Goal: Task Accomplishment & Management: Manage account settings

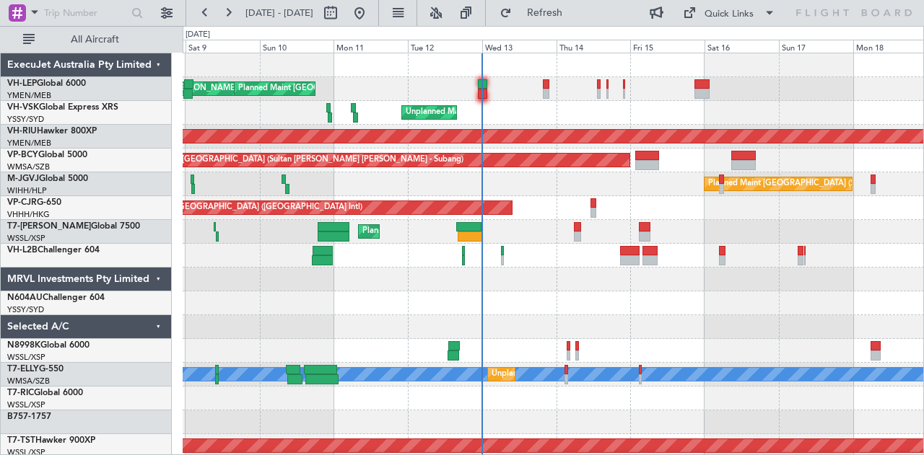
click at [459, 126] on div "[PERSON_NAME] San Antonio (San Antonio Intl) Planned Maint [GEOGRAPHIC_DATA] ([…" at bounding box center [553, 446] width 741 height 786
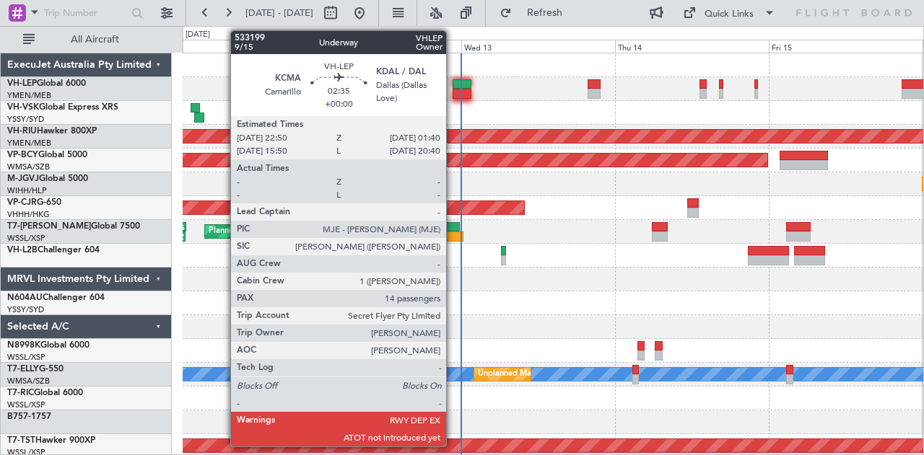
click at [453, 86] on div at bounding box center [461, 84] width 19 height 10
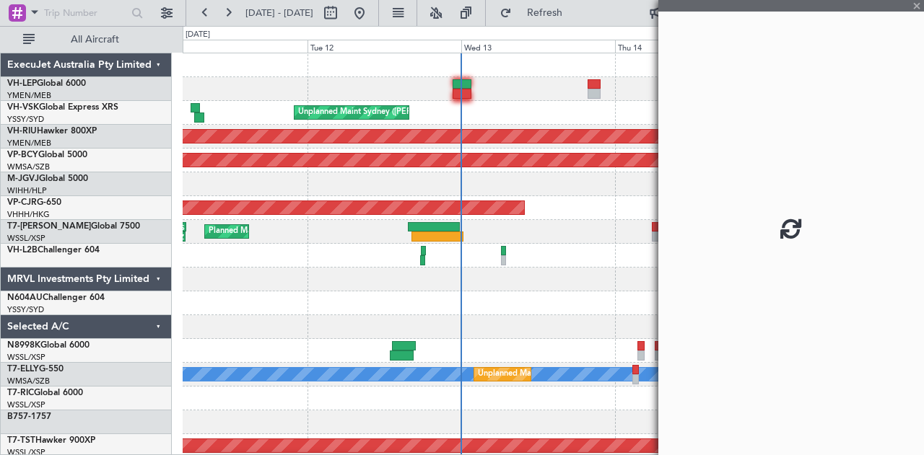
click at [457, 86] on div at bounding box center [461, 84] width 19 height 10
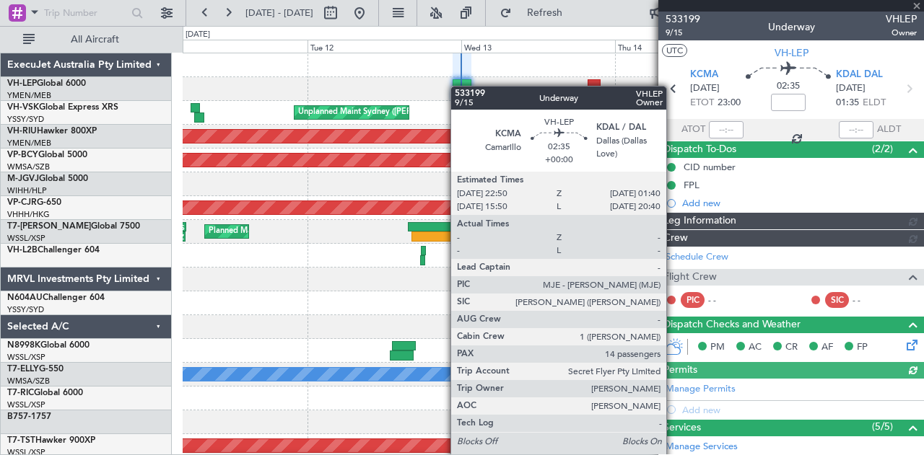
type input "[PERSON_NAME] (LEU)"
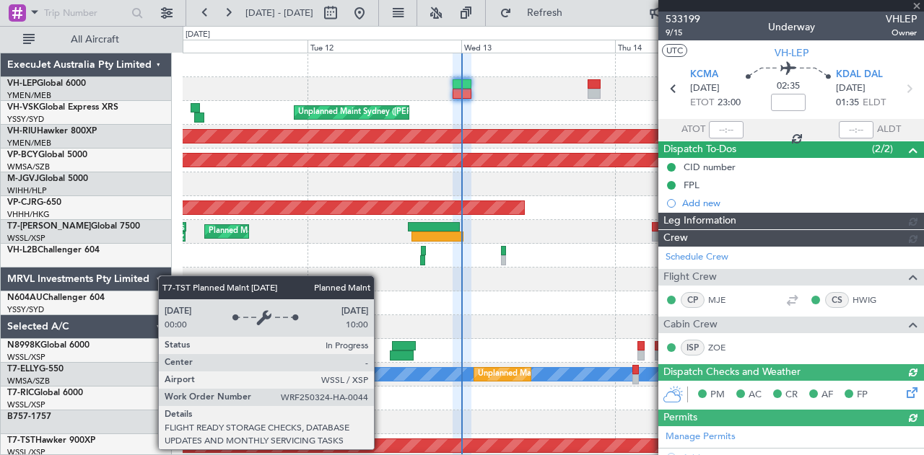
type input "[PERSON_NAME] (LEU)"
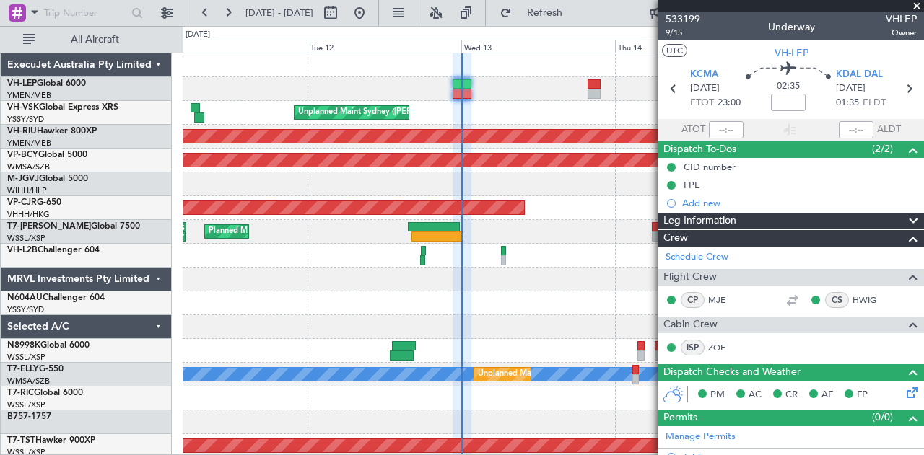
click at [180, 222] on div "Planned Maint [GEOGRAPHIC_DATA] ([GEOGRAPHIC_DATA] International) [PERSON_NAME]…" at bounding box center [462, 240] width 924 height 429
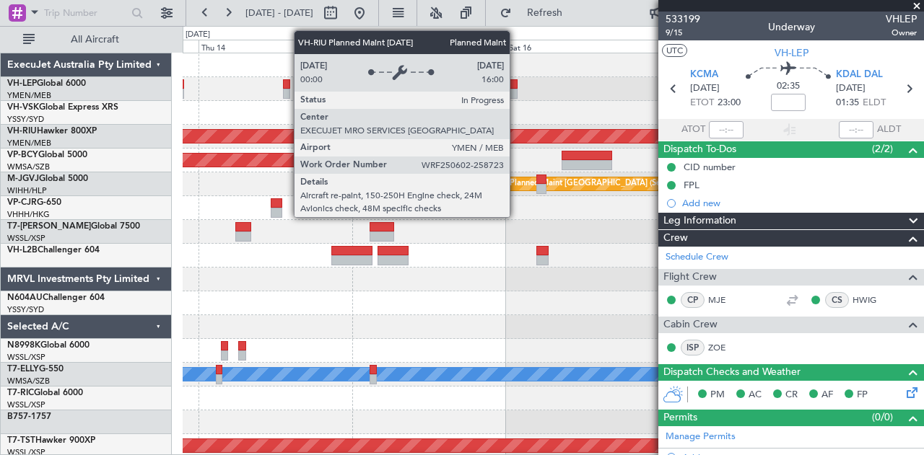
click at [292, 178] on div "Planned Maint [GEOGRAPHIC_DATA] ([GEOGRAPHIC_DATA]) Planned Maint [GEOGRAPHIC_D…" at bounding box center [553, 446] width 741 height 786
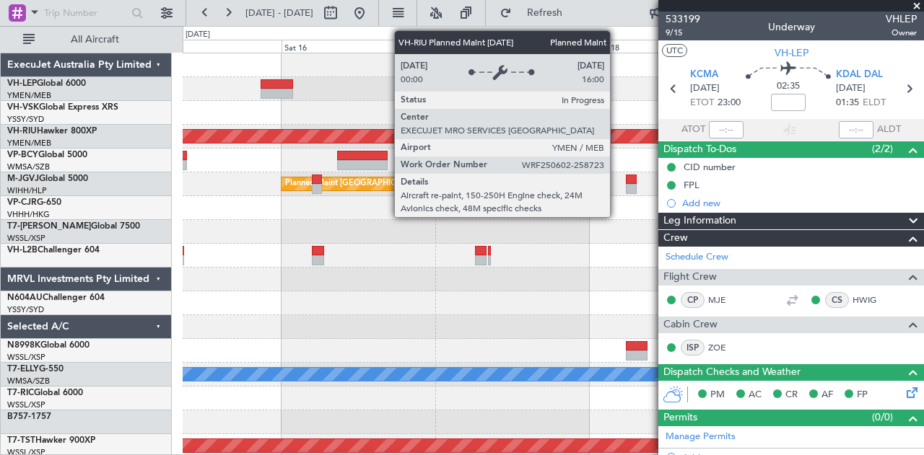
click at [165, 183] on div "Planned Maint [GEOGRAPHIC_DATA] ([GEOGRAPHIC_DATA]) Planned Maint [GEOGRAPHIC_D…" at bounding box center [462, 240] width 924 height 429
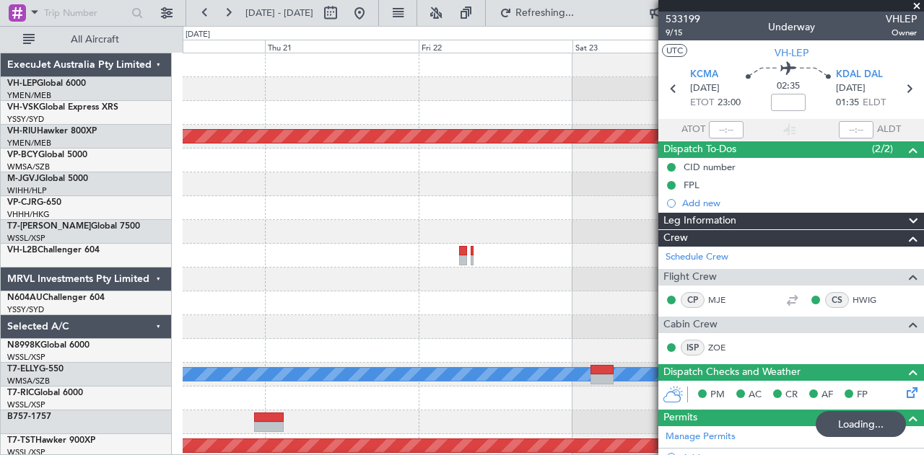
click at [190, 159] on div "Planned Maint [GEOGRAPHIC_DATA] ([GEOGRAPHIC_DATA]) [PERSON_NAME] Planned Maint…" at bounding box center [553, 446] width 741 height 786
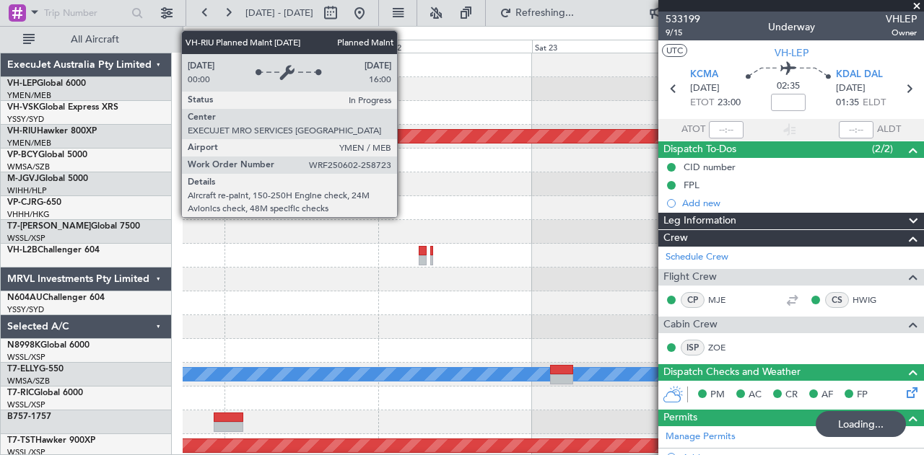
click at [141, 165] on div "Planned Maint [GEOGRAPHIC_DATA] ([GEOGRAPHIC_DATA]) [PERSON_NAME] Planned Maint…" at bounding box center [462, 240] width 924 height 429
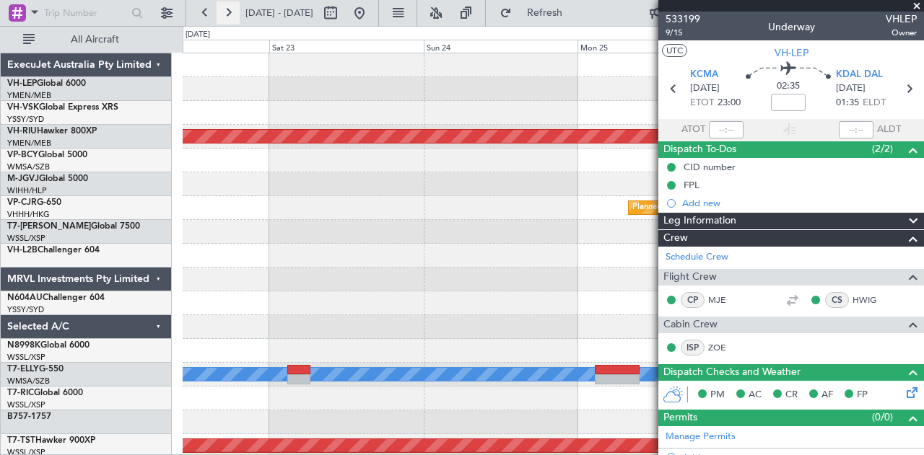
click at [225, 14] on button at bounding box center [227, 12] width 23 height 23
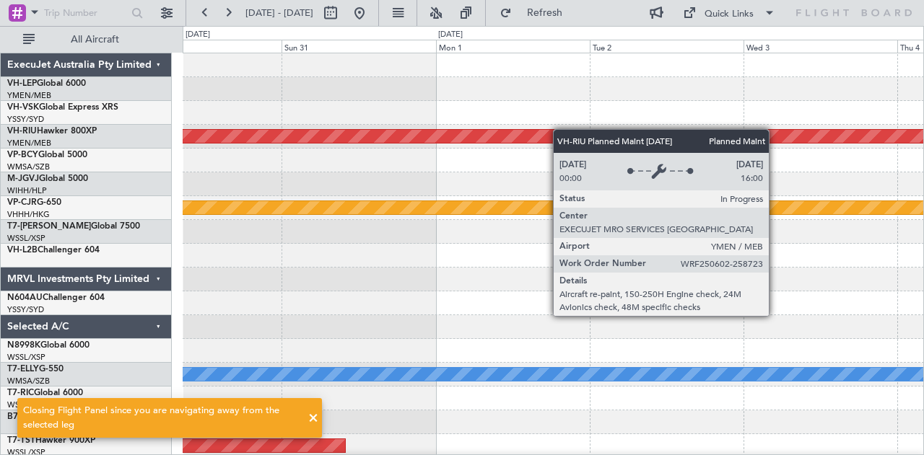
click at [145, 188] on div "Planned Maint [GEOGRAPHIC_DATA] ([GEOGRAPHIC_DATA]) Planned Maint [GEOGRAPHIC_D…" at bounding box center [462, 240] width 924 height 429
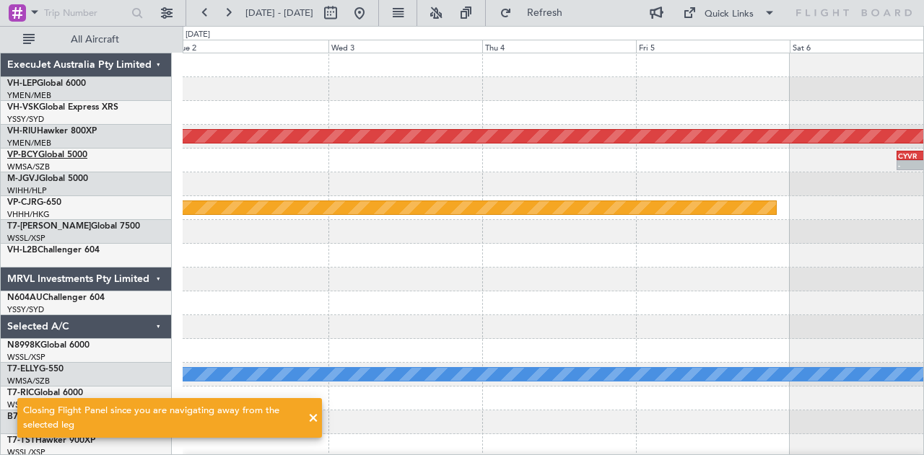
click at [76, 157] on div "Planned Maint [GEOGRAPHIC_DATA] ([GEOGRAPHIC_DATA]) CYVR 16:50 Z RJCC 01:50 Z -…" at bounding box center [462, 240] width 924 height 429
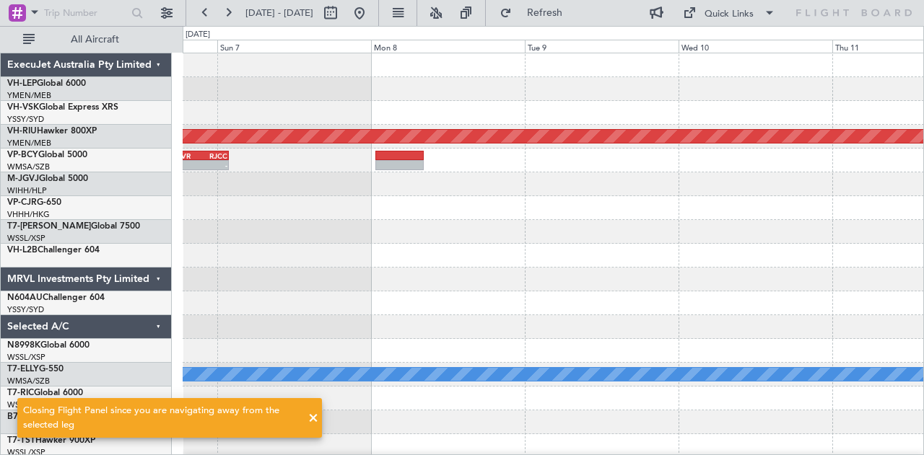
click at [178, 163] on div "Planned Maint [GEOGRAPHIC_DATA] ([GEOGRAPHIC_DATA]) CYVR 16:50 Z RJCC 01:50 Z -…" at bounding box center [462, 240] width 924 height 429
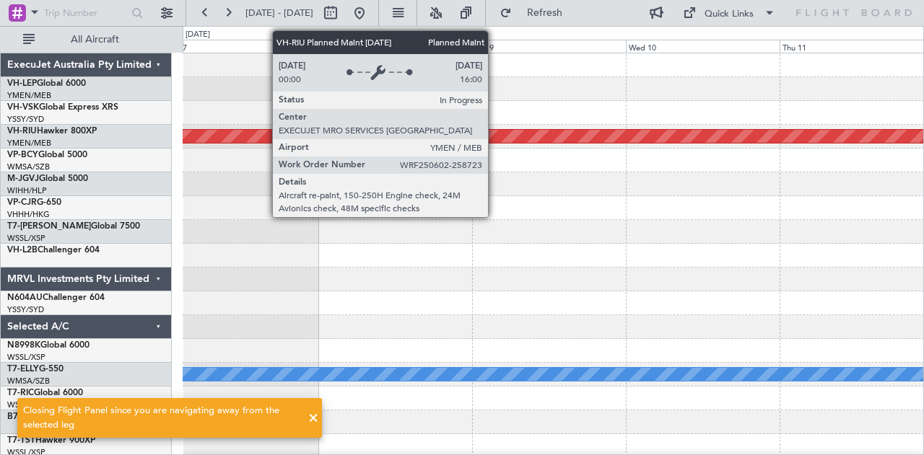
click at [120, 173] on div "Planned Maint [GEOGRAPHIC_DATA] ([GEOGRAPHIC_DATA]) CYVR 16:50 Z RJCC 01:50 Z -…" at bounding box center [462, 240] width 924 height 429
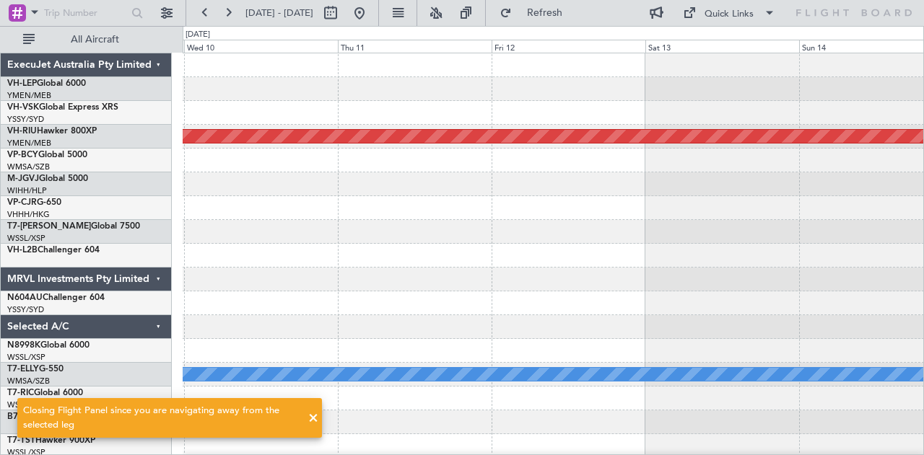
click at [366, 295] on div "Planned Maint [GEOGRAPHIC_DATA] ([GEOGRAPHIC_DATA]) [PERSON_NAME]" at bounding box center [553, 446] width 741 height 786
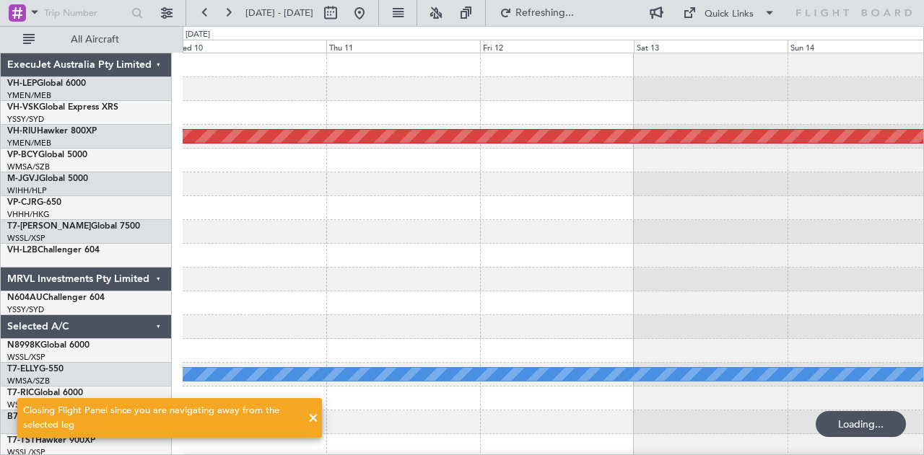
click at [394, 275] on div "Planned Maint [GEOGRAPHIC_DATA] ([GEOGRAPHIC_DATA]) [PERSON_NAME]" at bounding box center [553, 446] width 741 height 786
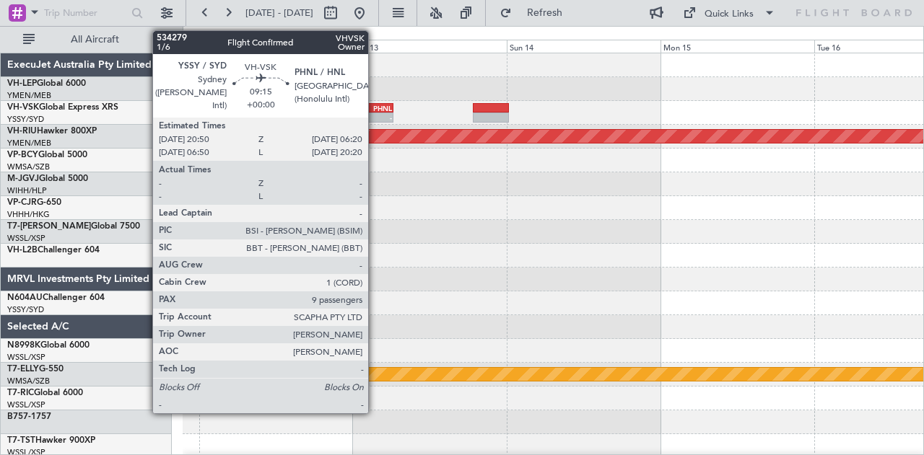
click at [375, 108] on div "PHNL" at bounding box center [377, 108] width 29 height 9
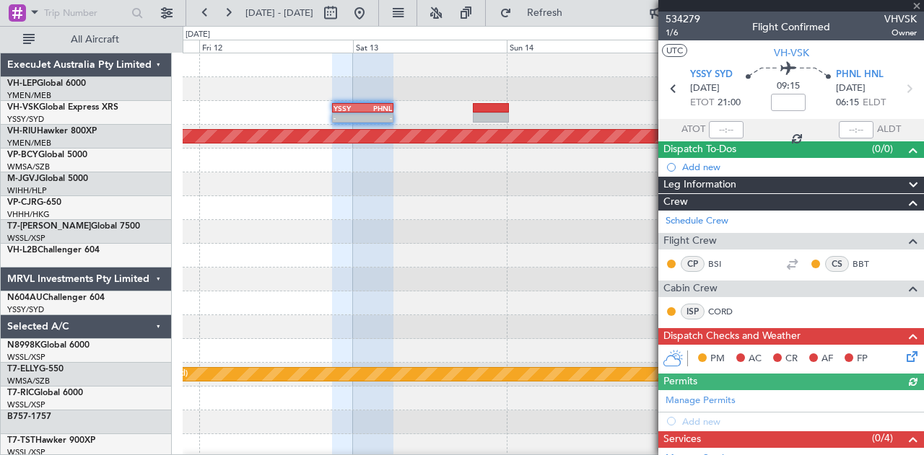
click at [918, 4] on div at bounding box center [791, 6] width 266 height 12
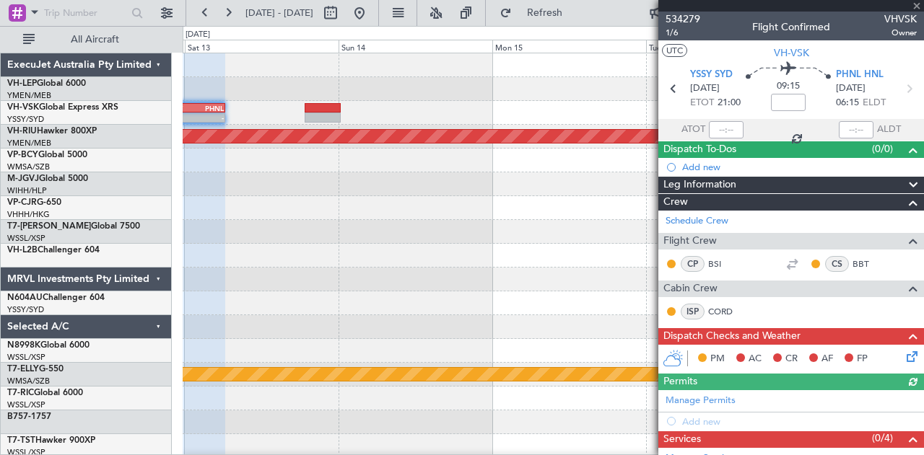
click at [335, 106] on div "- - YSSY 20:50 Z PHNL 06:20 Z Planned Maint [GEOGRAPHIC_DATA] ([GEOGRAPHIC_DATA…" at bounding box center [553, 446] width 741 height 786
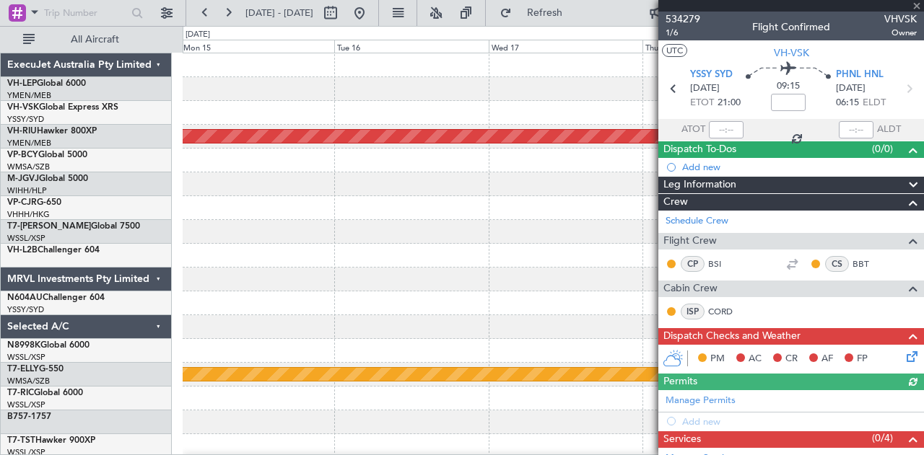
click at [375, 100] on div "- - PHNL 18:50 Z YSSY 04:20 Z Planned Maint [GEOGRAPHIC_DATA] ([GEOGRAPHIC_DATA…" at bounding box center [553, 446] width 741 height 786
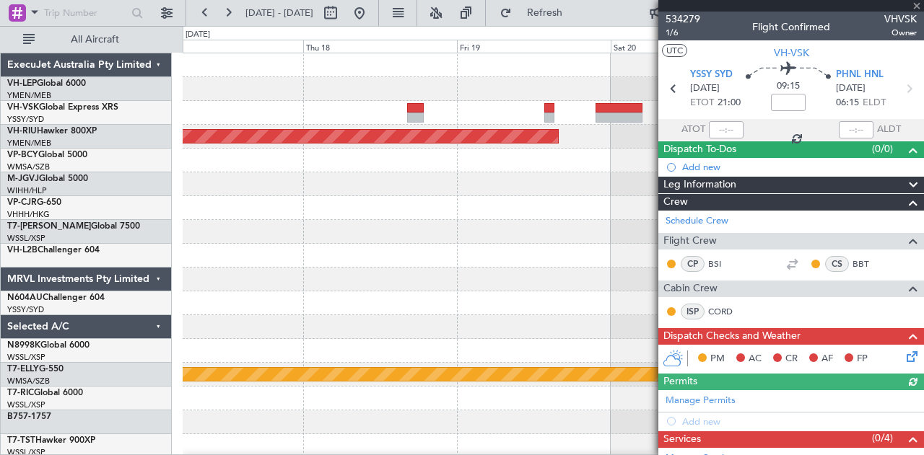
click at [260, 118] on div "- - PHNL 18:50 Z YSSY 04:20 Z Planned Maint [GEOGRAPHIC_DATA] ([GEOGRAPHIC_DATA…" at bounding box center [553, 446] width 741 height 786
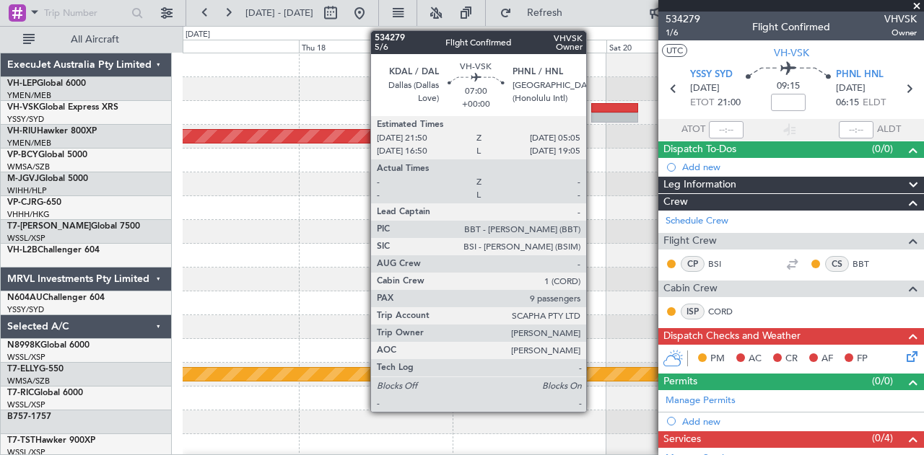
click at [407, 135] on div "- - PHNL 18:50 Z YSSY 04:20 Z Planned Maint [GEOGRAPHIC_DATA] ([GEOGRAPHIC_DATA…" at bounding box center [553, 446] width 741 height 786
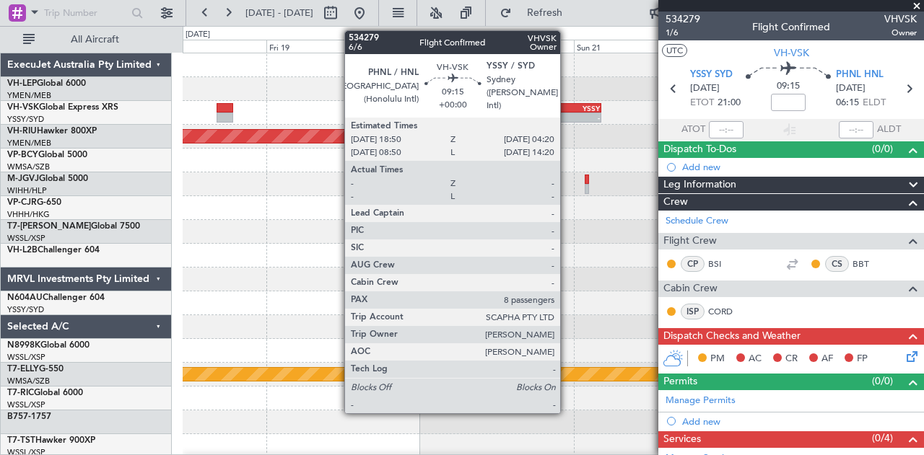
click at [567, 106] on div "PHNL" at bounding box center [555, 108] width 29 height 9
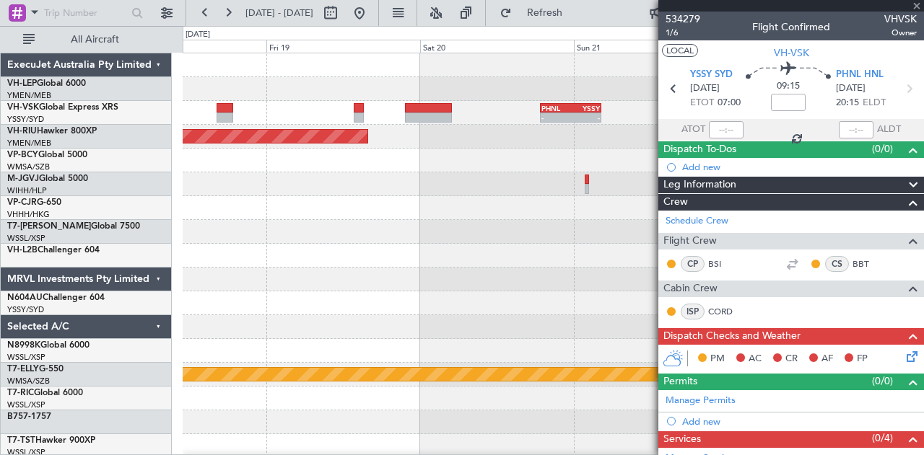
type input "8"
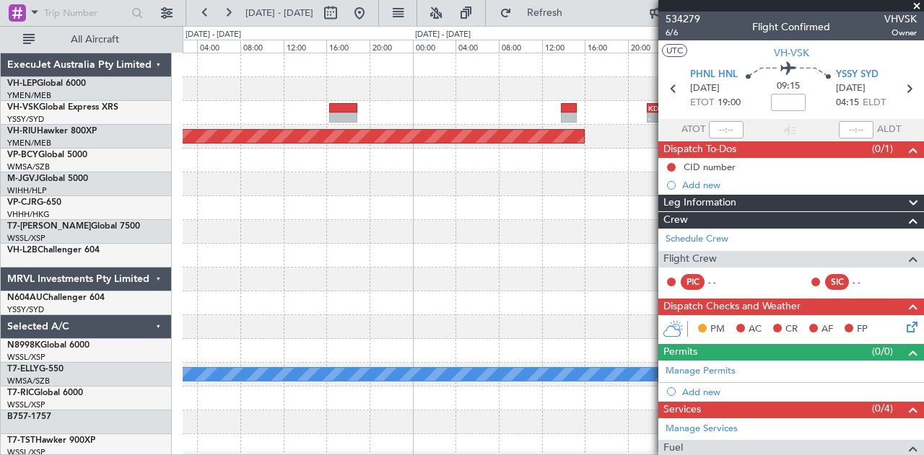
click at [439, 237] on div at bounding box center [553, 232] width 741 height 24
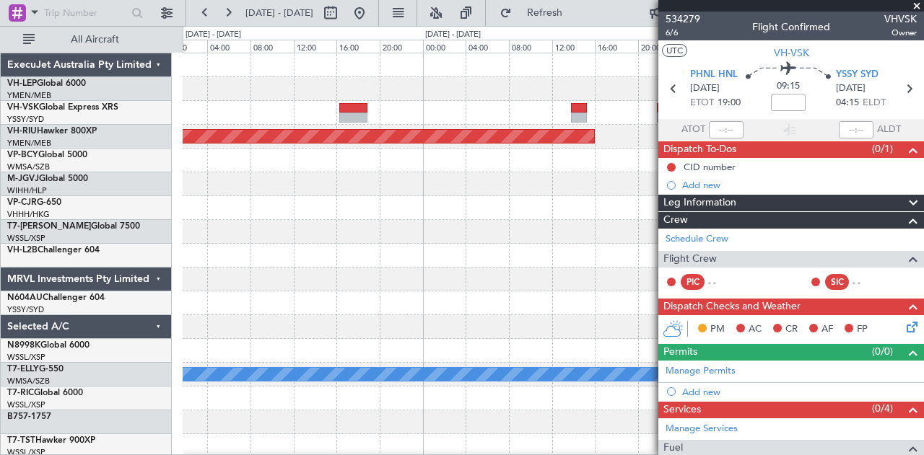
click at [537, 269] on div "- - KDAL 21:50 Z PHNL 05:05 Z - - PHNL 18:50 Z YSSY 04:20 Z Planned Maint [GEOG…" at bounding box center [553, 446] width 741 height 786
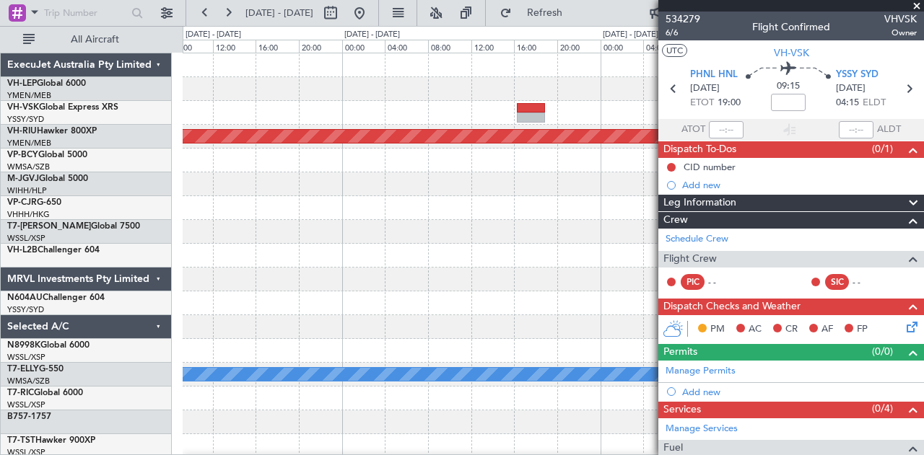
click at [449, 247] on div "- - KDAL 21:50 Z PHNL 05:05 Z - - PHNL 18:50 Z YSSY 04:20 Z Planned Maint [GEOG…" at bounding box center [553, 446] width 741 height 786
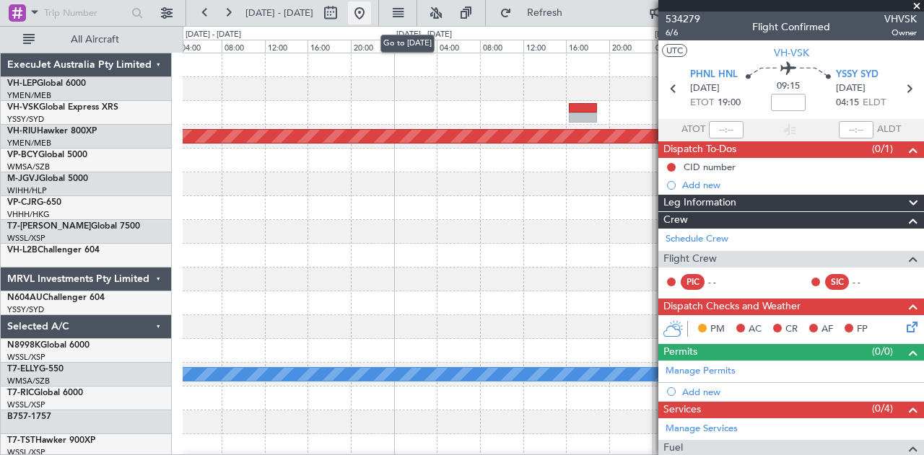
click at [371, 9] on button at bounding box center [359, 12] width 23 height 23
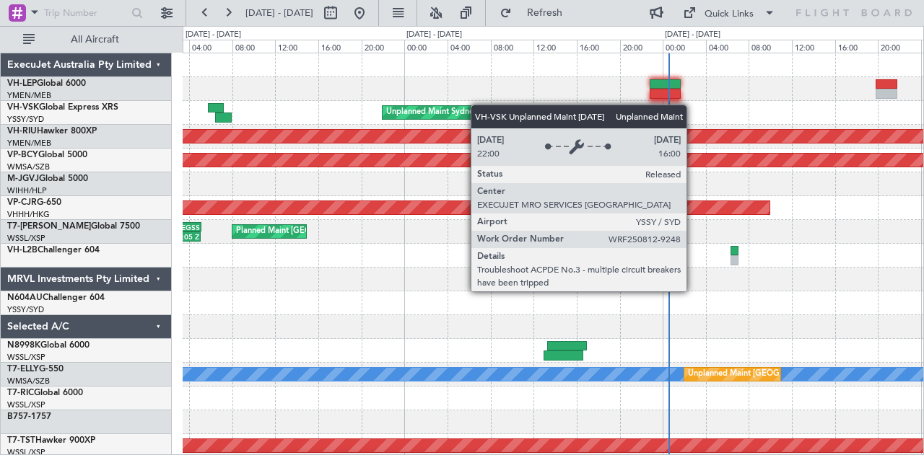
click at [523, 112] on div "Planned Maint [GEOGRAPHIC_DATA] ([GEOGRAPHIC_DATA] International) [PERSON_NAME]…" at bounding box center [553, 446] width 741 height 786
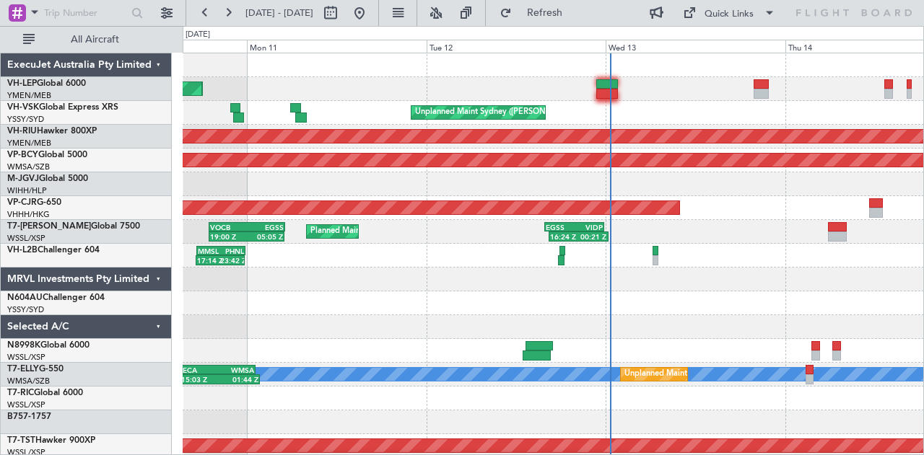
click at [535, 188] on div at bounding box center [553, 184] width 741 height 24
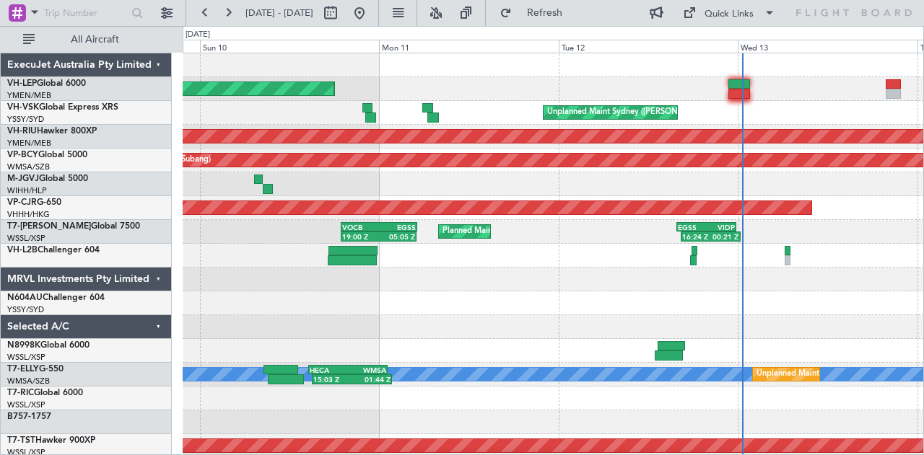
click at [405, 182] on div at bounding box center [553, 184] width 741 height 24
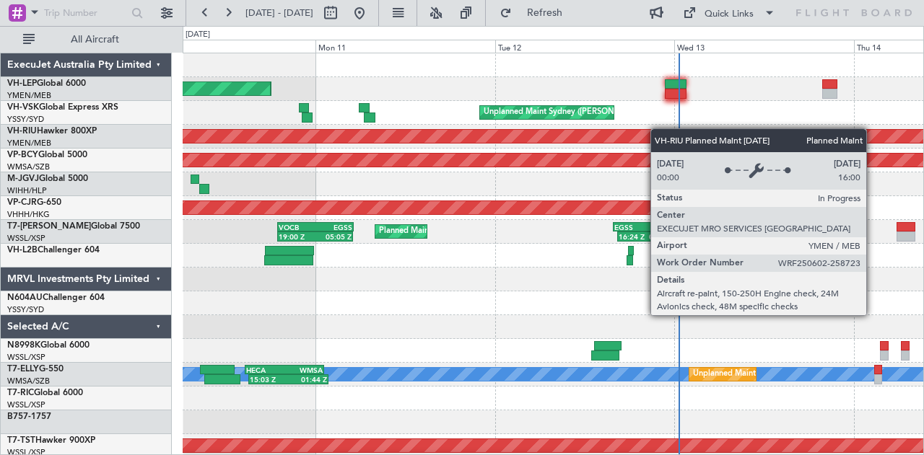
click at [629, 135] on div "Planned Maint [GEOGRAPHIC_DATA] ([GEOGRAPHIC_DATA] International) [PERSON_NAME]…" at bounding box center [553, 446] width 741 height 786
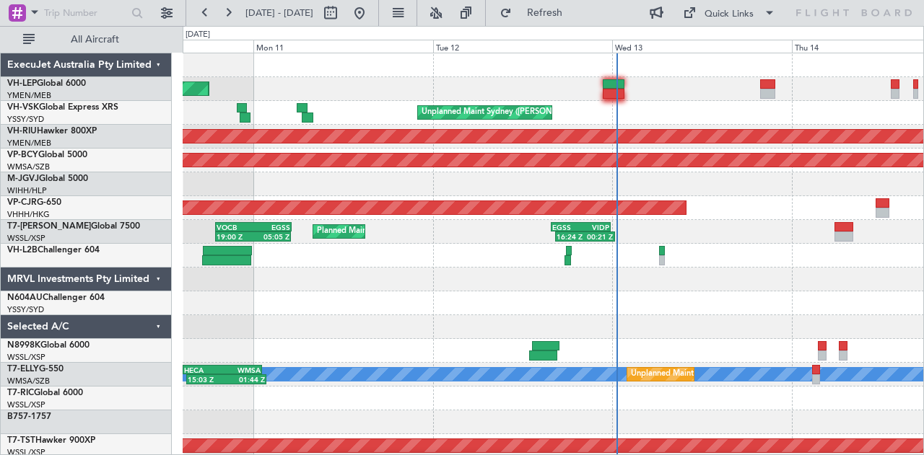
click at [440, 328] on div at bounding box center [553, 327] width 741 height 24
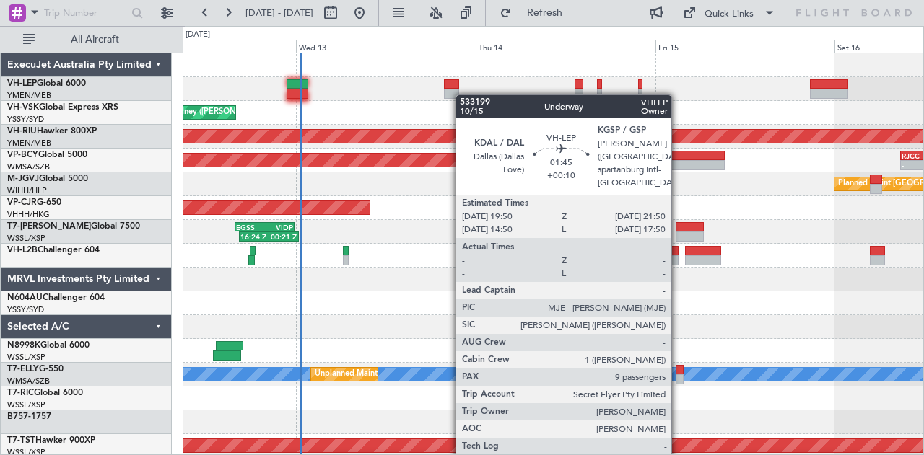
click at [444, 95] on div at bounding box center [451, 94] width 15 height 10
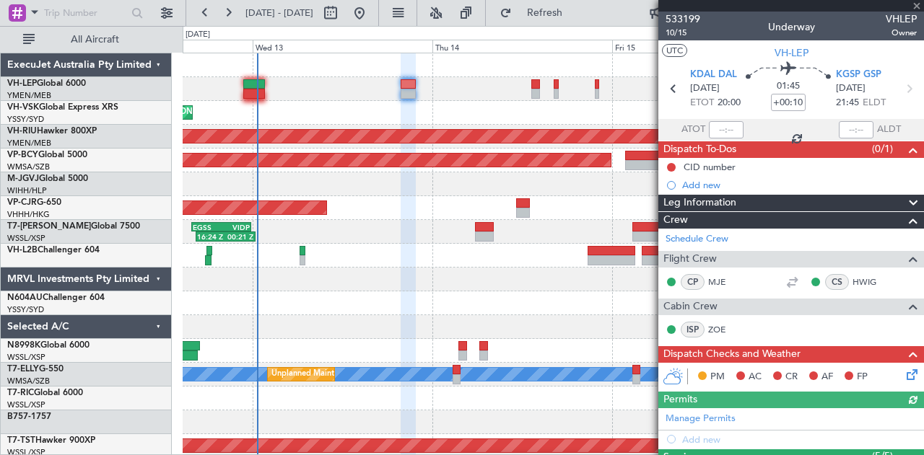
click at [919, 4] on div at bounding box center [791, 6] width 266 height 12
click at [919, 4] on span at bounding box center [916, 6] width 14 height 13
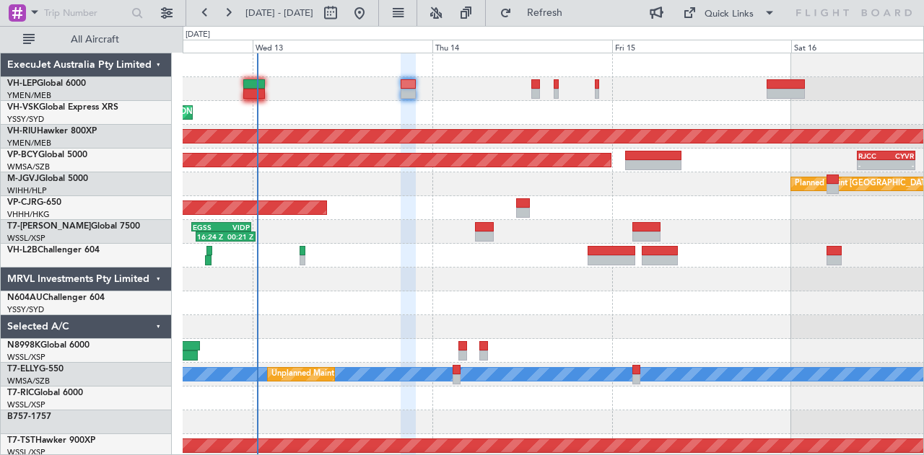
type input "0"
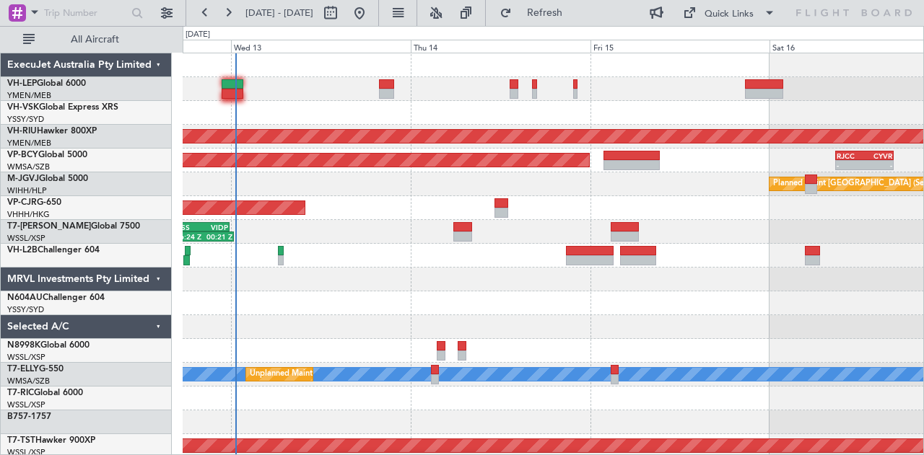
click at [416, 172] on div "Unplanned Maint Sydney ([PERSON_NAME] Intl) Planned Maint [GEOGRAPHIC_DATA] ([G…" at bounding box center [553, 446] width 741 height 786
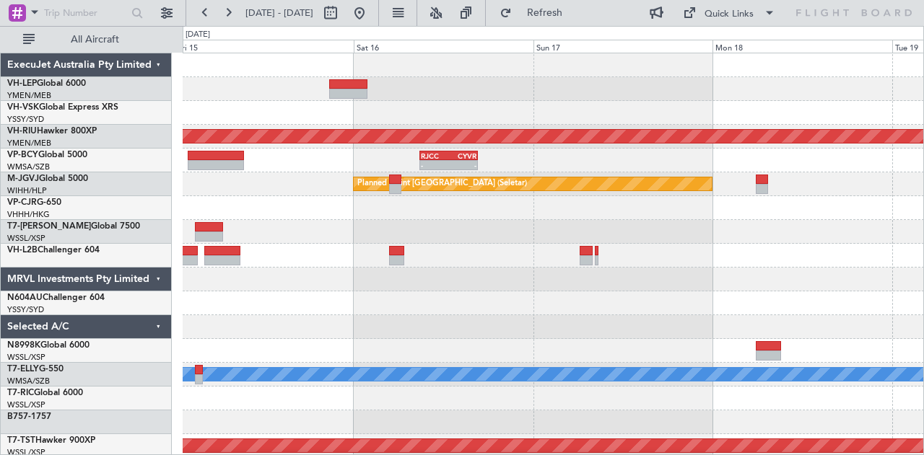
click at [597, 103] on div "Planned Maint [GEOGRAPHIC_DATA] ([GEOGRAPHIC_DATA]) - - RJCC 08:50 Z CYVR 16:40…" at bounding box center [553, 446] width 741 height 786
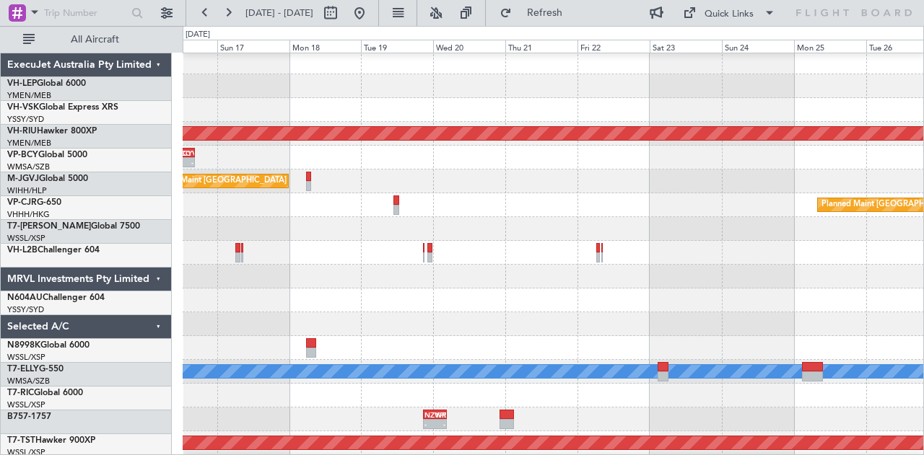
scroll to position [7, 0]
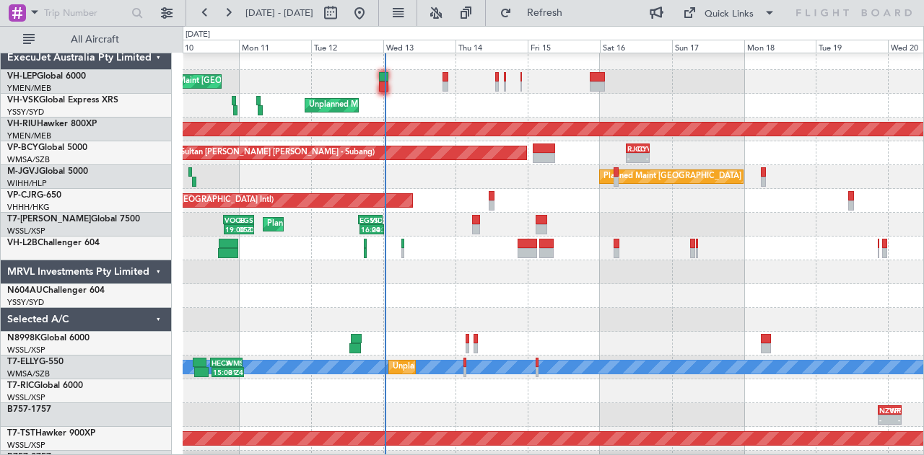
click at [805, 84] on div "[PERSON_NAME] San Antonio (San Antonio Intl) Planned Maint [GEOGRAPHIC_DATA] ([…" at bounding box center [553, 82] width 741 height 24
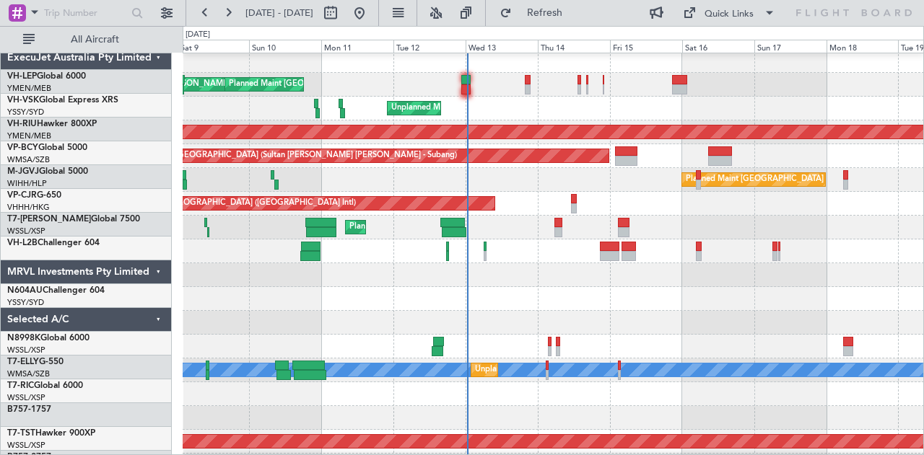
click at [626, 103] on div "Unplanned Maint Sydney ([PERSON_NAME] Intl) Planned Maint [GEOGRAPHIC_DATA] ([G…" at bounding box center [553, 109] width 741 height 24
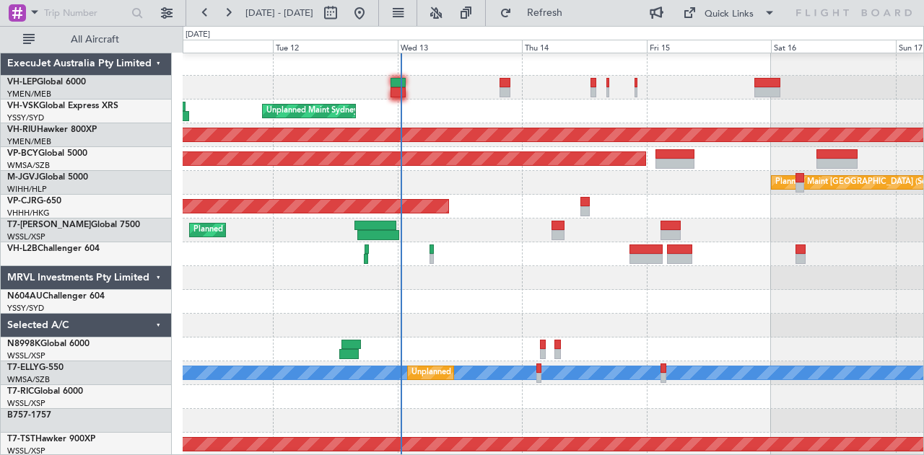
scroll to position [0, 0]
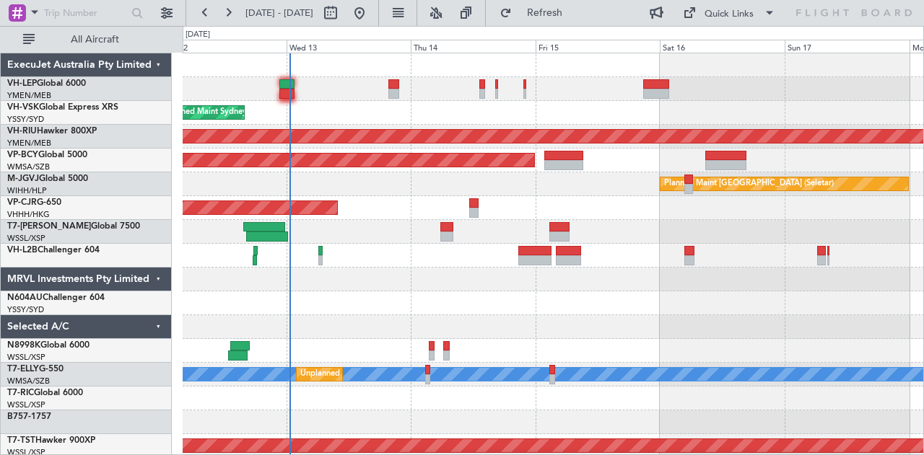
click at [386, 310] on div "Planned Maint [GEOGRAPHIC_DATA] ([GEOGRAPHIC_DATA] International) [PERSON_NAME]…" at bounding box center [553, 446] width 741 height 786
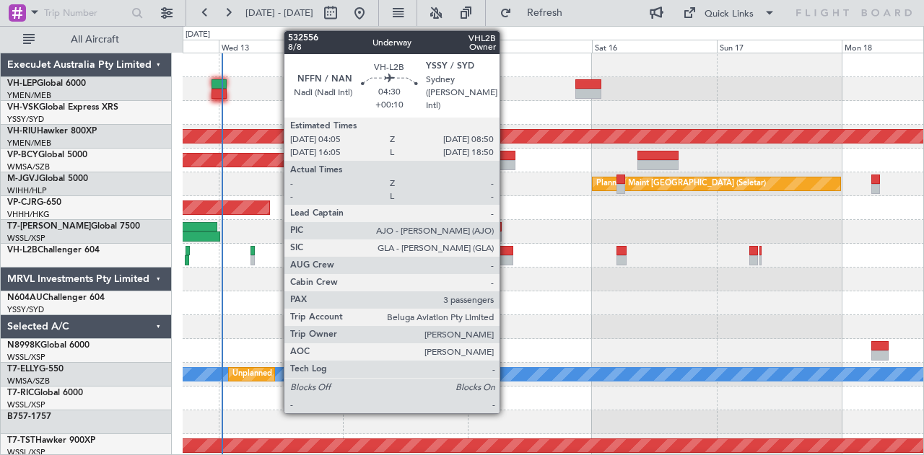
click at [507, 256] on div at bounding box center [500, 260] width 25 height 10
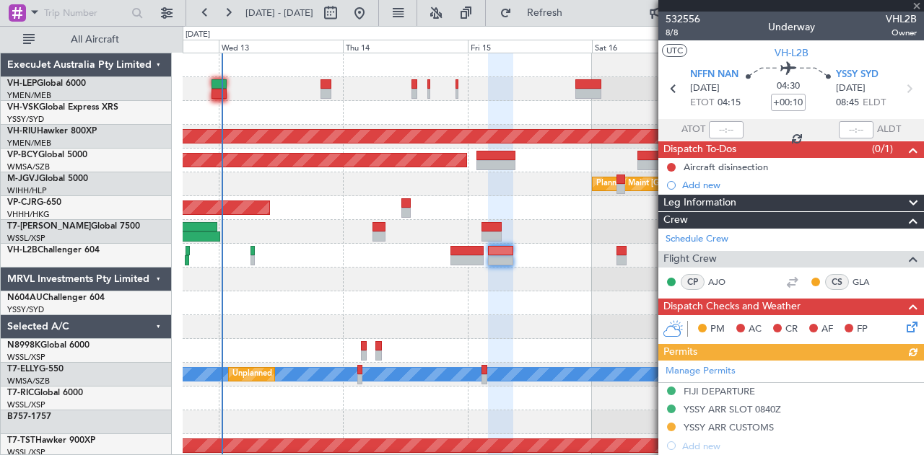
click at [670, 424] on div "Manage Permits [GEOGRAPHIC_DATA] DEPARTURE YSSY ARR SLOT 0840Z YSSY ARR CUSTOMS…" at bounding box center [791, 408] width 266 height 95
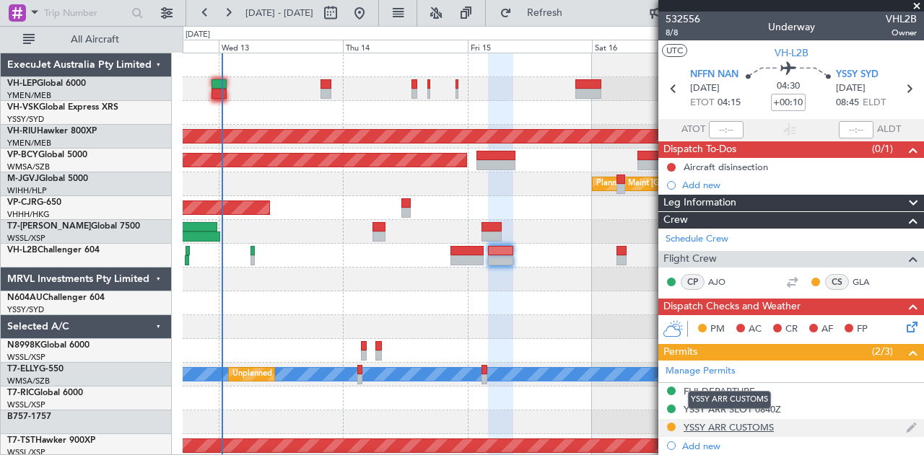
click at [694, 422] on div "YSSY ARR CUSTOMS" at bounding box center [728, 427] width 90 height 12
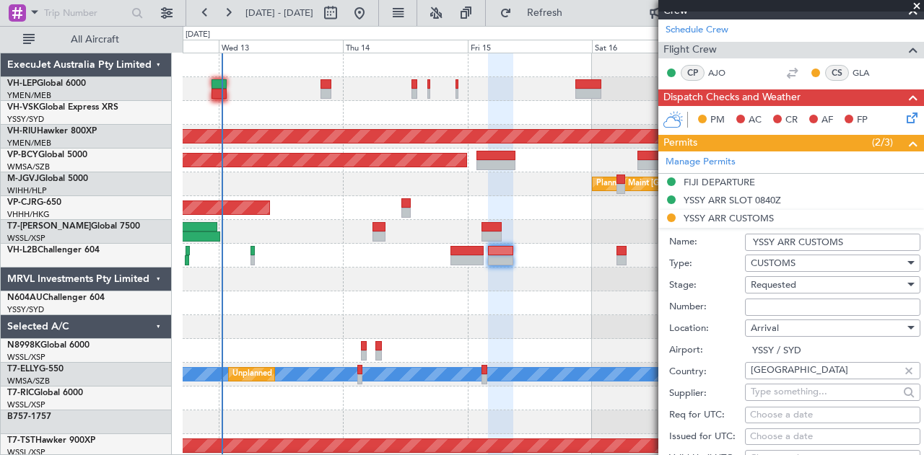
scroll to position [242, 0]
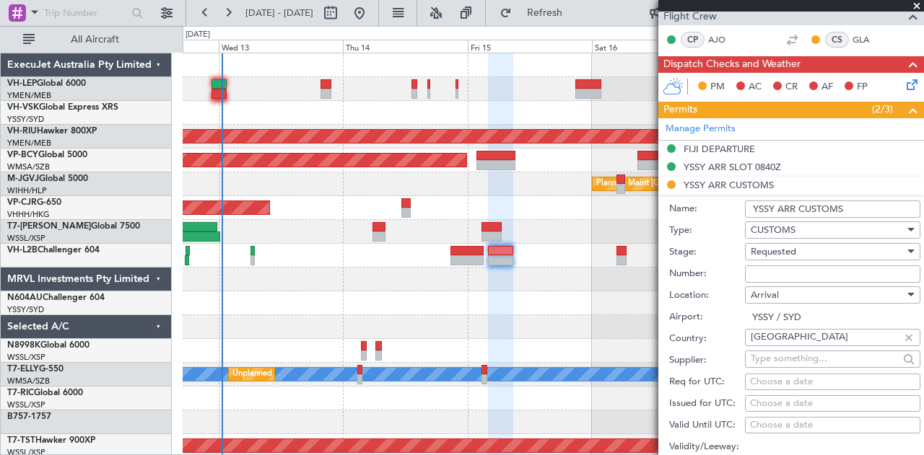
click at [673, 182] on li "YSSY ARR CUSTOMS Name: YSSY ARR CUSTOMS Type: CUSTOMS Stage: Requested Number: …" at bounding box center [791, 401] width 266 height 449
click at [670, 178] on li "YSSY ARR CUSTOMS Name: YSSY ARR CUSTOMS Type: CUSTOMS Stage: Requested Number: …" at bounding box center [791, 401] width 266 height 449
click at [795, 242] on div "Requested" at bounding box center [827, 252] width 154 height 22
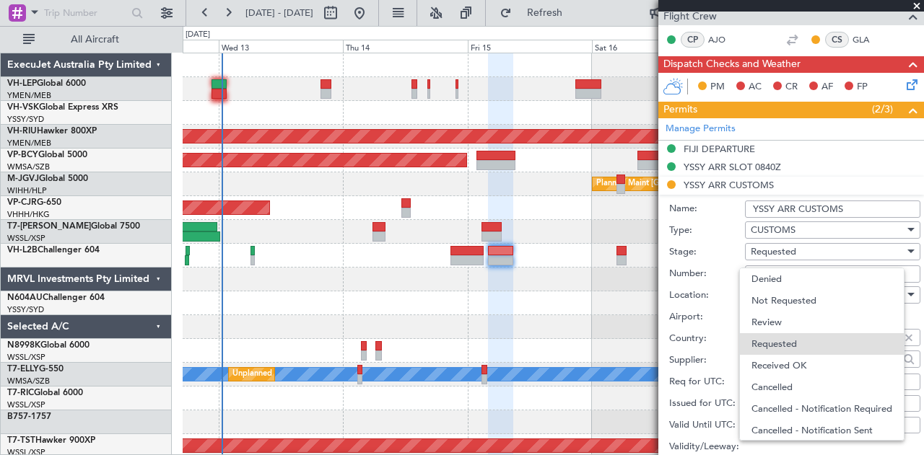
scroll to position [6, 0]
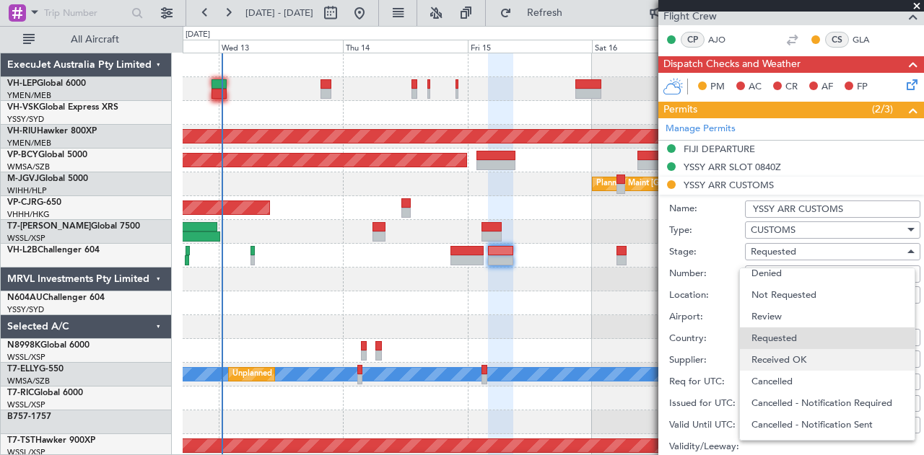
click at [785, 359] on span "Received OK" at bounding box center [827, 360] width 152 height 22
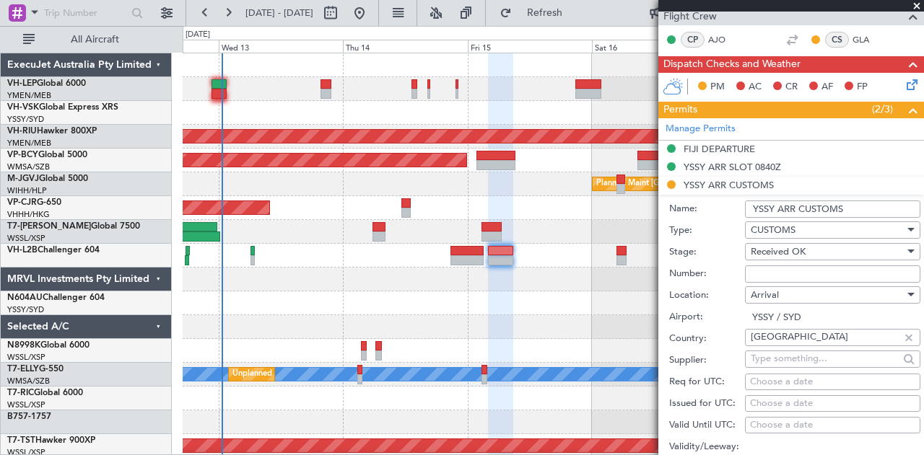
click at [794, 273] on input "Number:" at bounding box center [832, 274] width 175 height 17
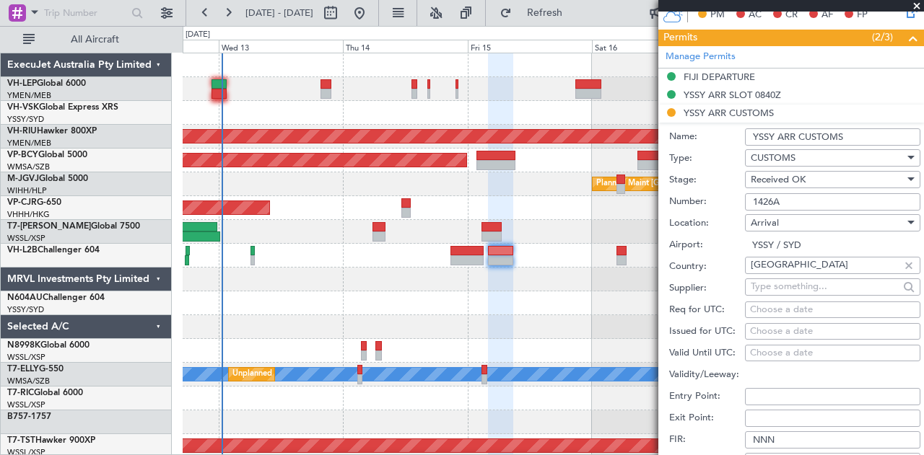
scroll to position [459, 0]
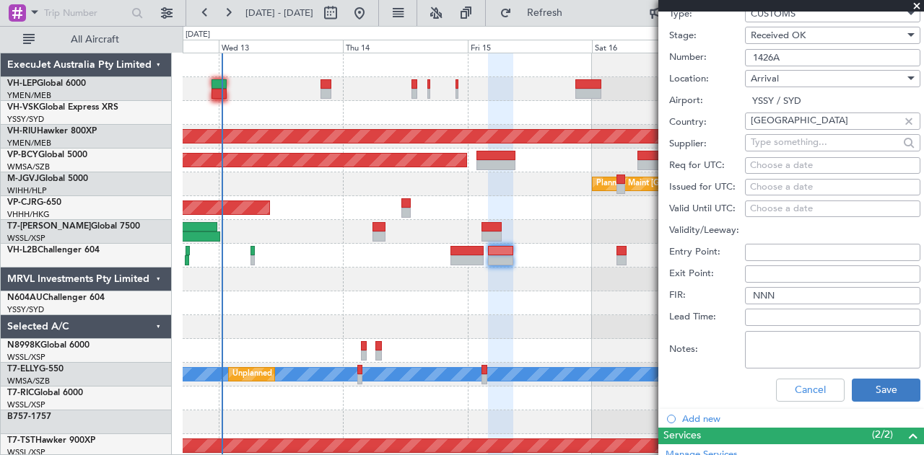
type input "1426A"
click at [875, 386] on button "Save" at bounding box center [885, 390] width 69 height 23
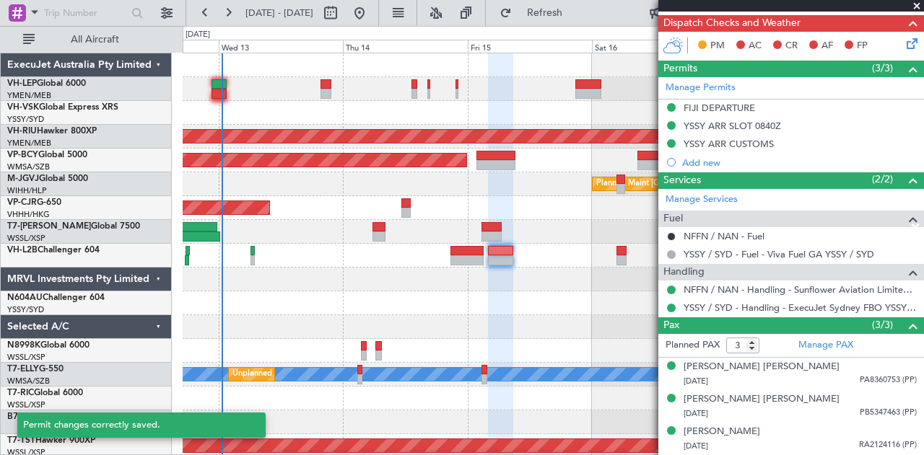
scroll to position [27, 0]
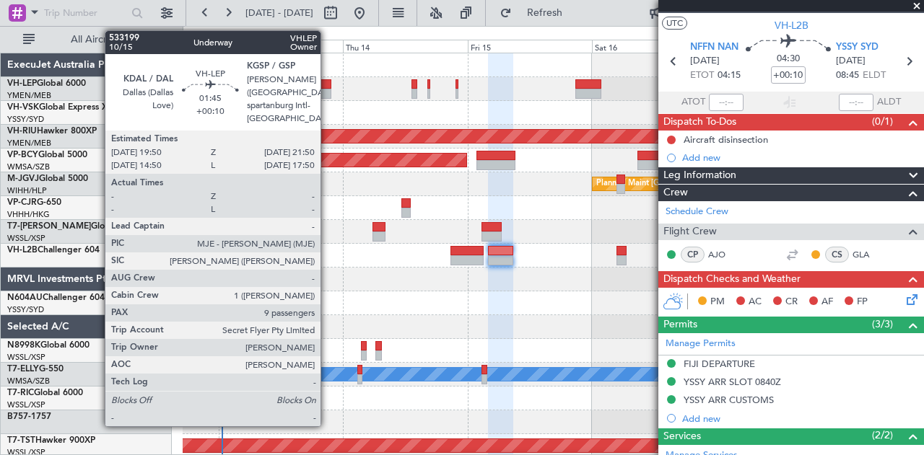
click at [328, 89] on div at bounding box center [325, 94] width 11 height 10
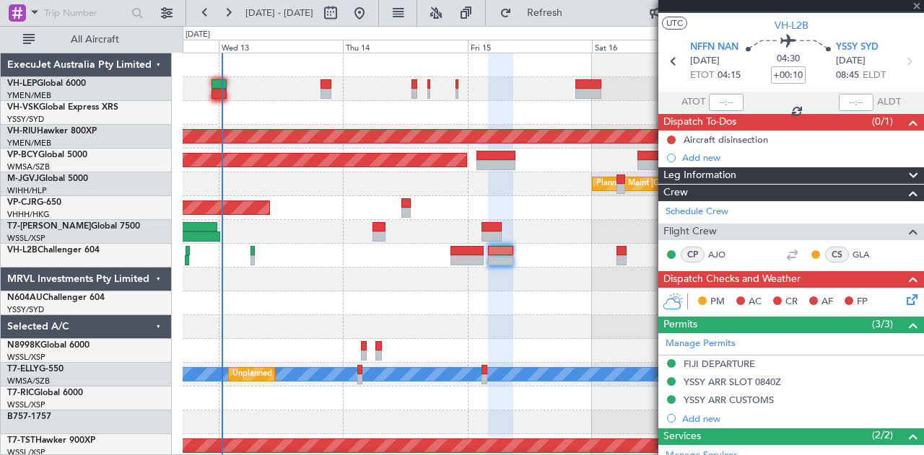
type input "9"
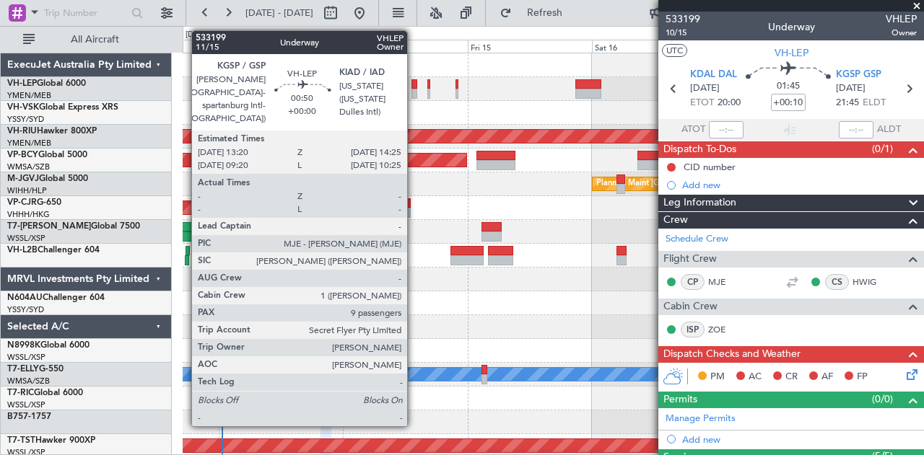
click at [414, 90] on div at bounding box center [414, 94] width 6 height 10
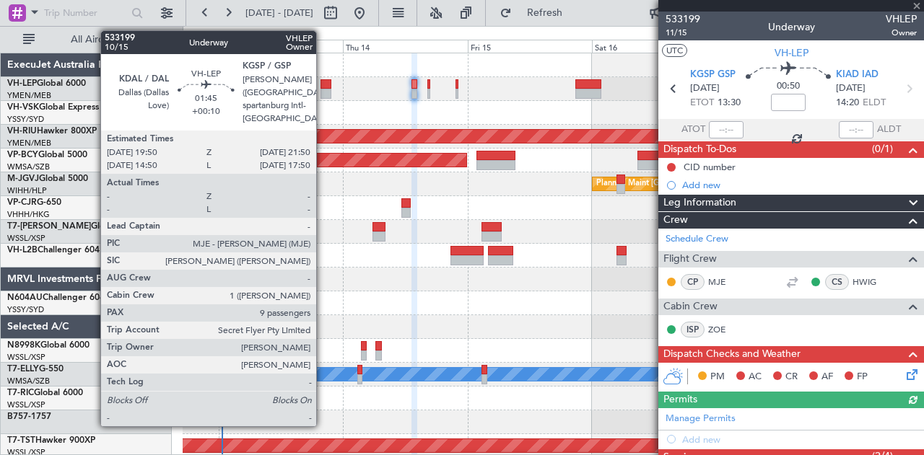
click at [323, 89] on div at bounding box center [325, 94] width 11 height 10
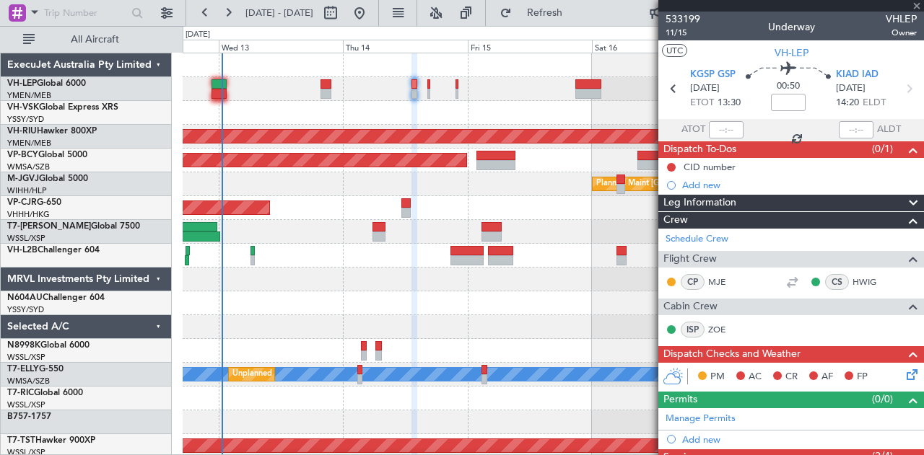
type input "+00:10"
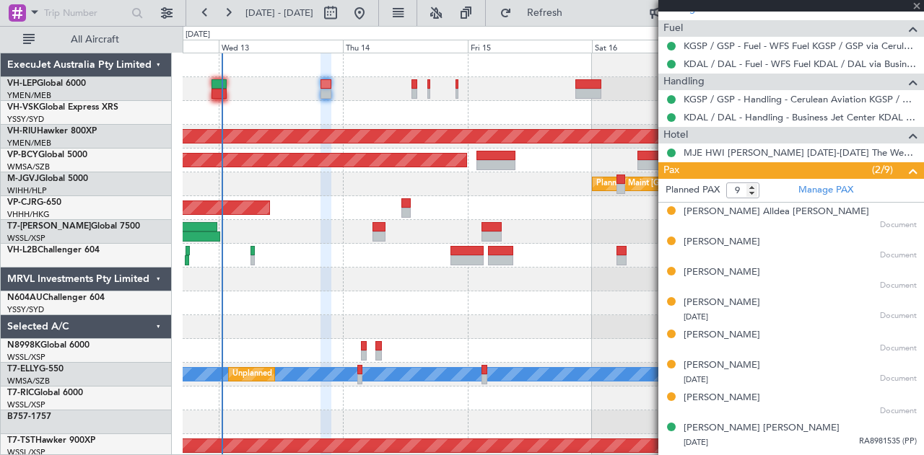
scroll to position [492, 0]
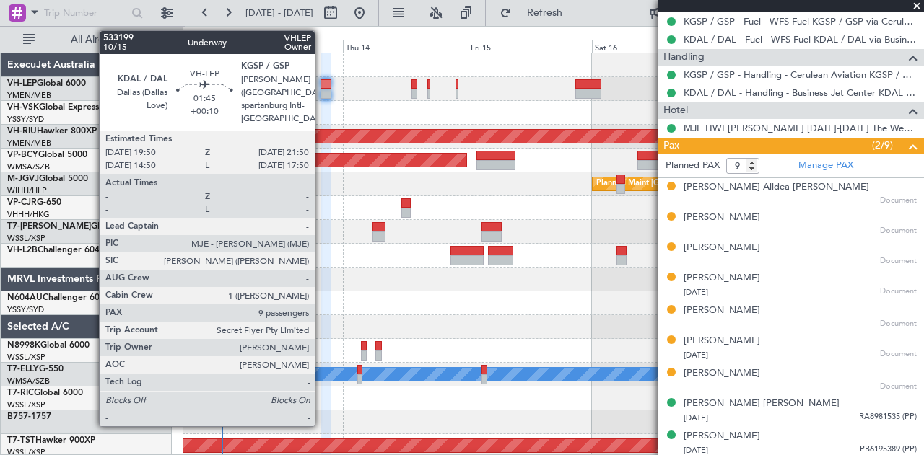
click at [322, 92] on div at bounding box center [325, 94] width 11 height 10
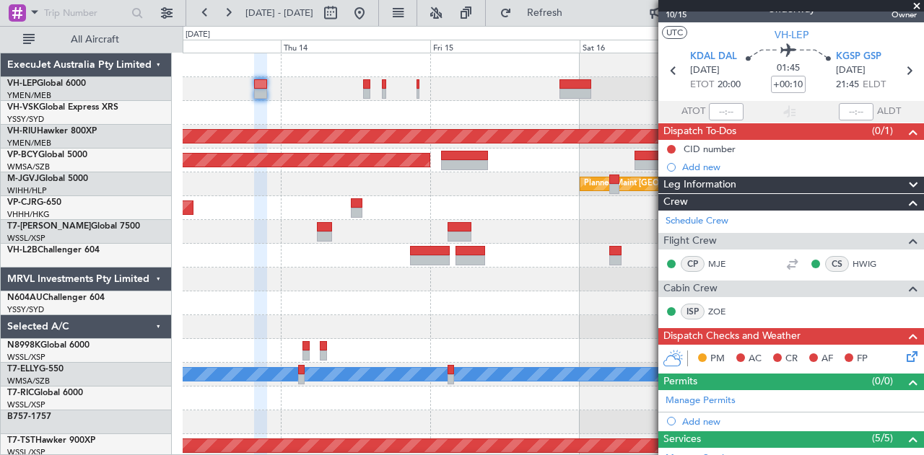
scroll to position [0, 0]
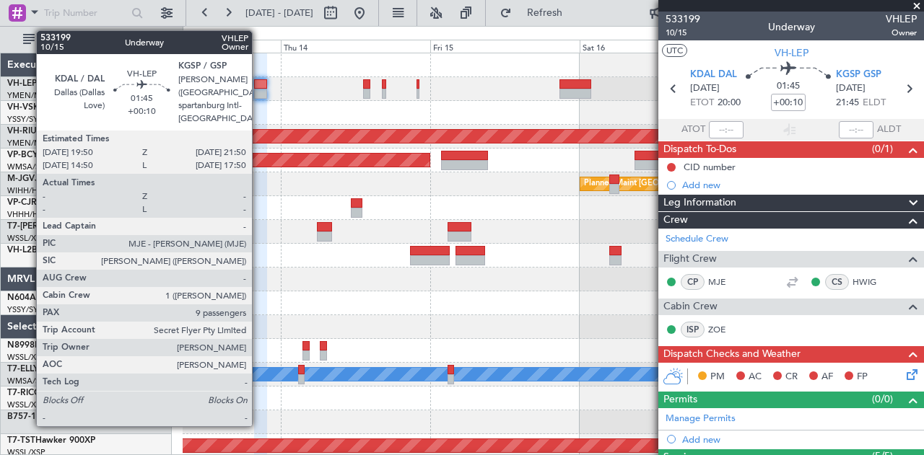
click at [259, 84] on div at bounding box center [260, 84] width 13 height 10
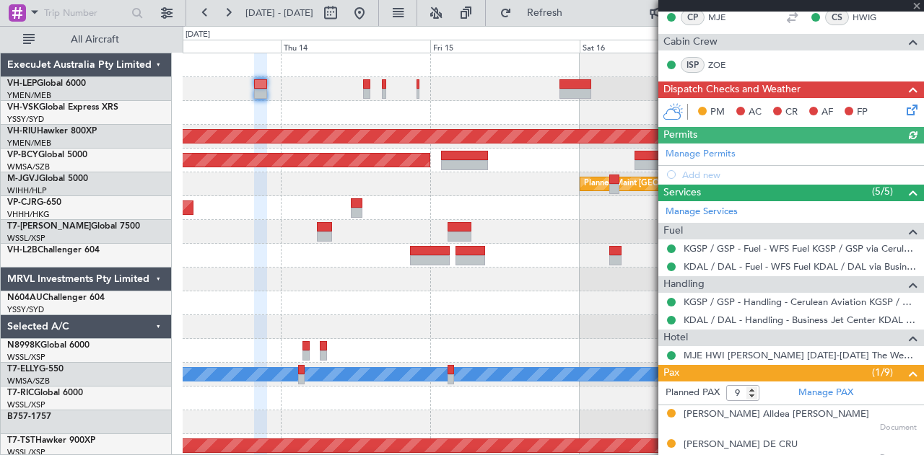
scroll to position [490, 0]
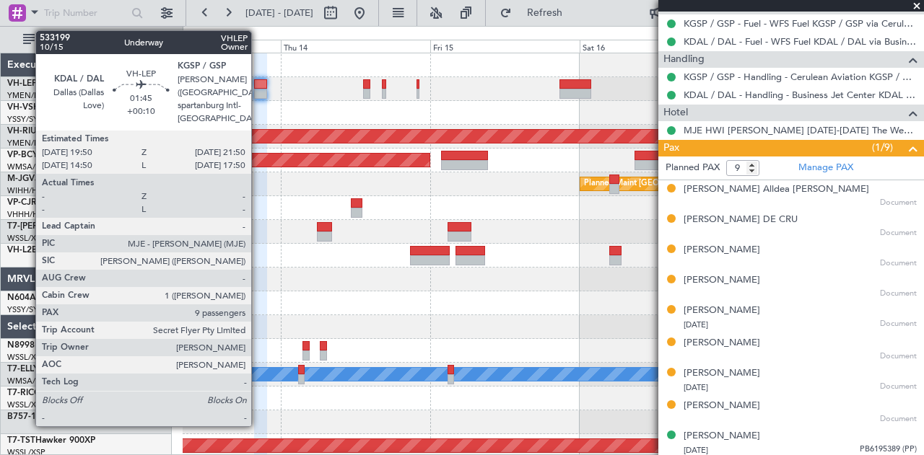
click at [258, 86] on div at bounding box center [260, 84] width 13 height 10
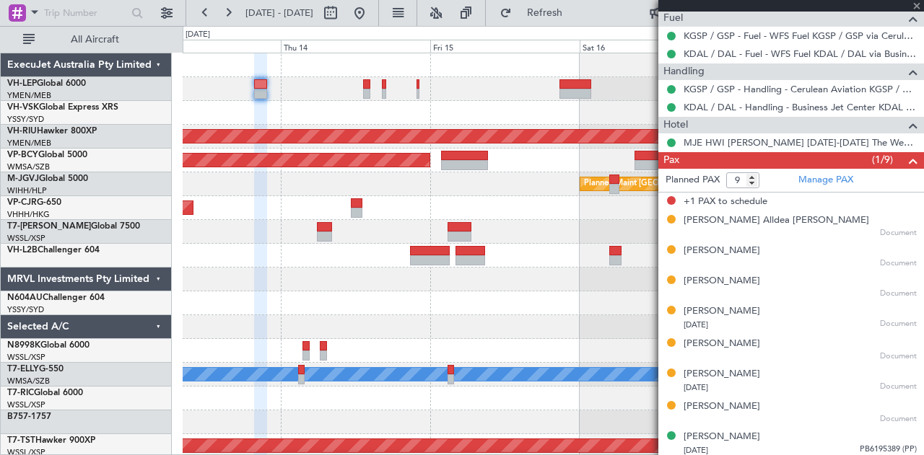
scroll to position [478, 0]
click at [753, 178] on input "9" at bounding box center [742, 180] width 33 height 16
type input "8"
click at [753, 178] on input "8" at bounding box center [742, 180] width 33 height 16
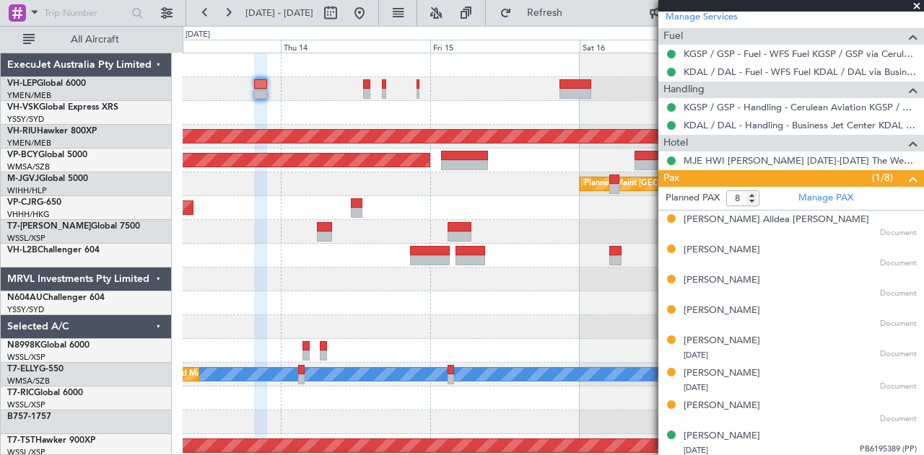
scroll to position [0, 0]
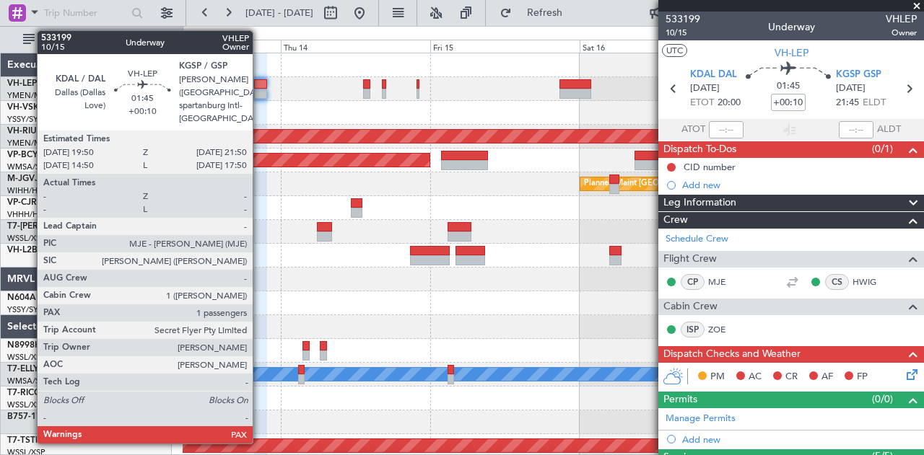
click at [260, 83] on div at bounding box center [260, 84] width 13 height 10
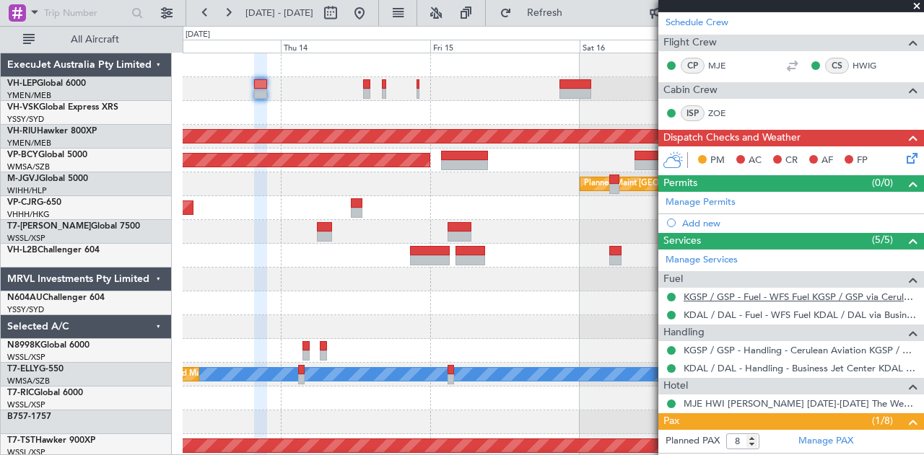
scroll to position [460, 0]
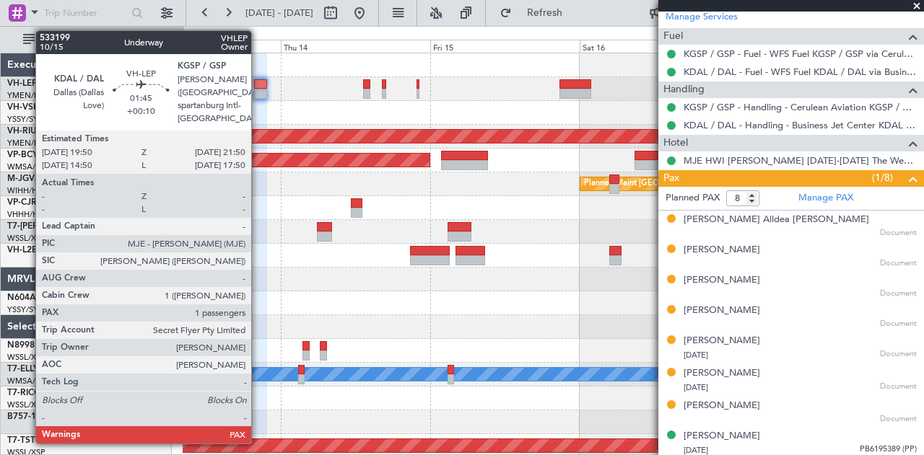
click at [258, 96] on div at bounding box center [260, 94] width 13 height 10
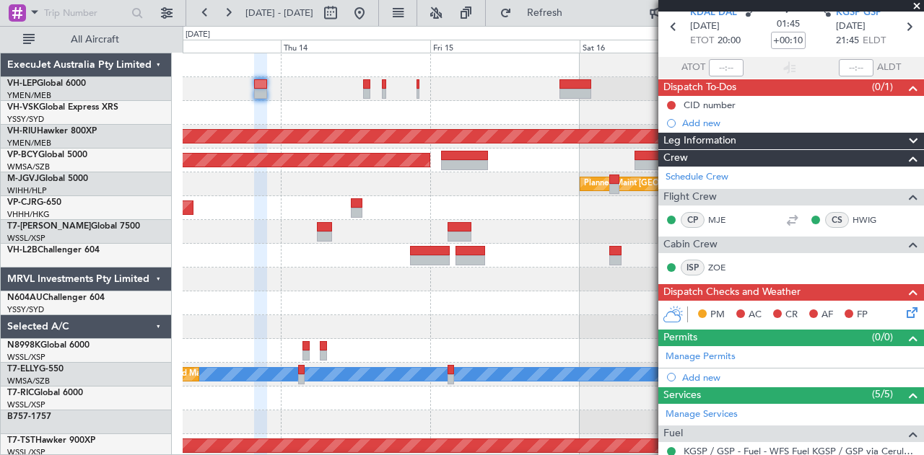
scroll to position [0, 0]
